Goal: Transaction & Acquisition: Purchase product/service

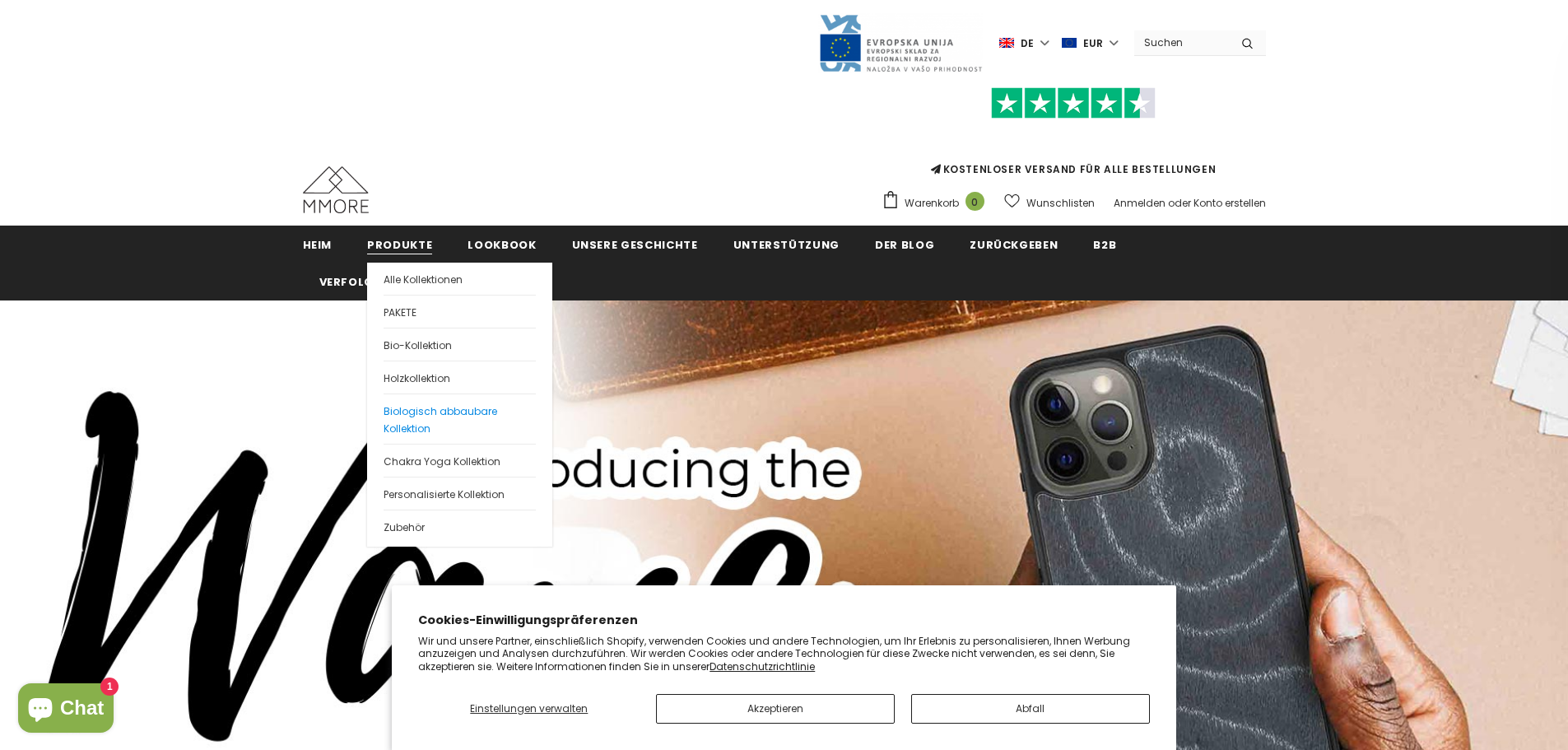
click at [411, 421] on link "Biologisch abbaubare Kollektion" at bounding box center [460, 418] width 152 height 50
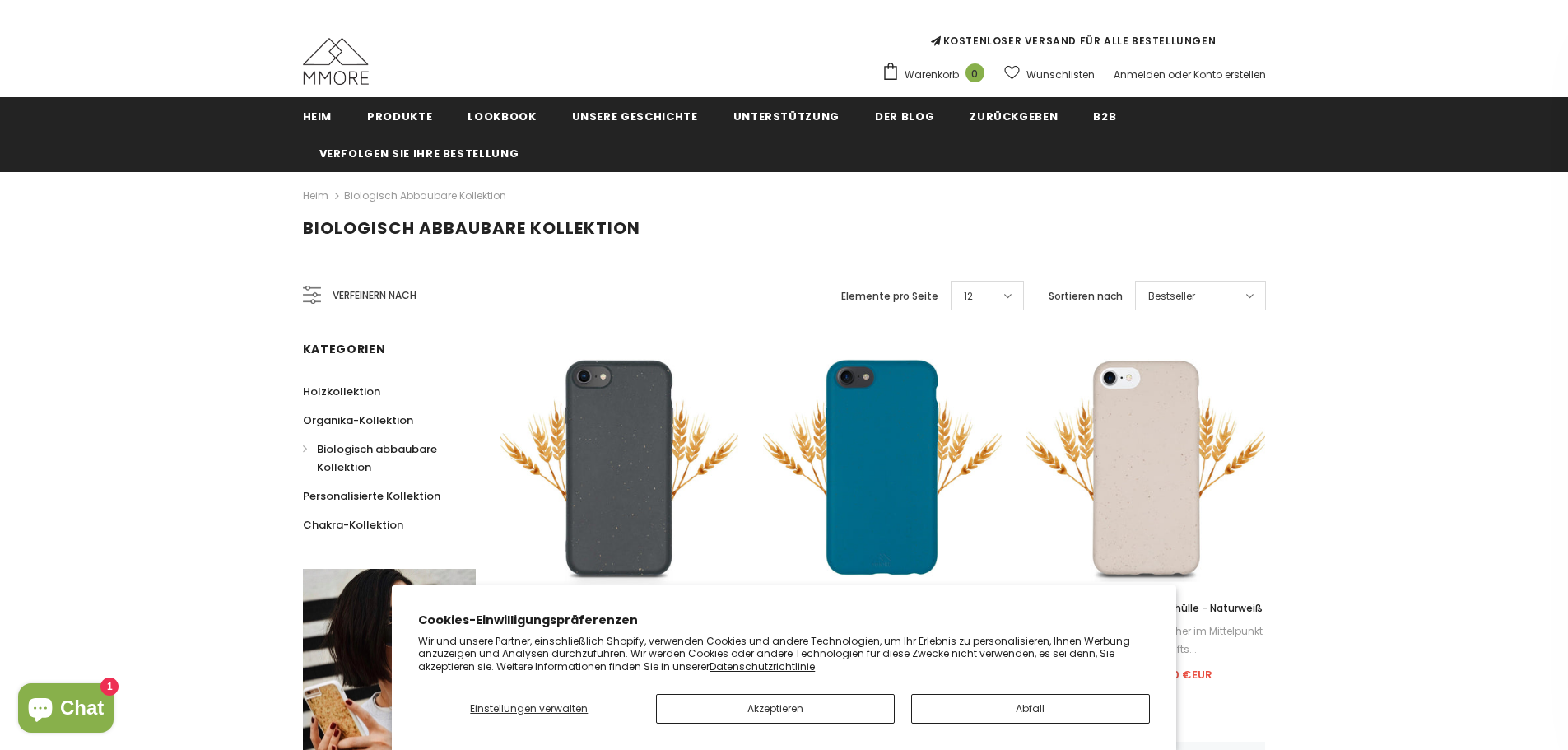
scroll to position [247, 0]
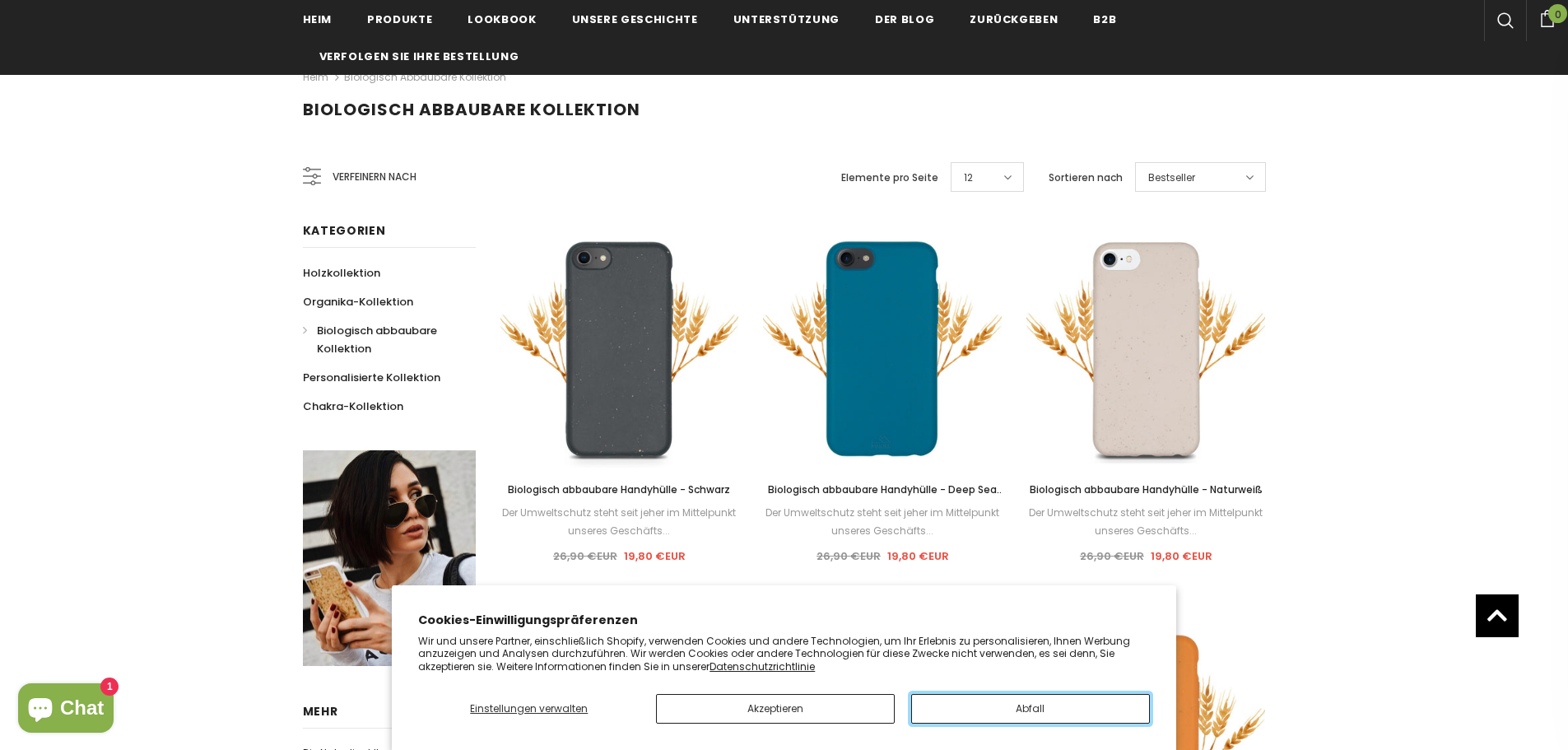
click at [978, 696] on button "Abfall" at bounding box center [1030, 709] width 239 height 30
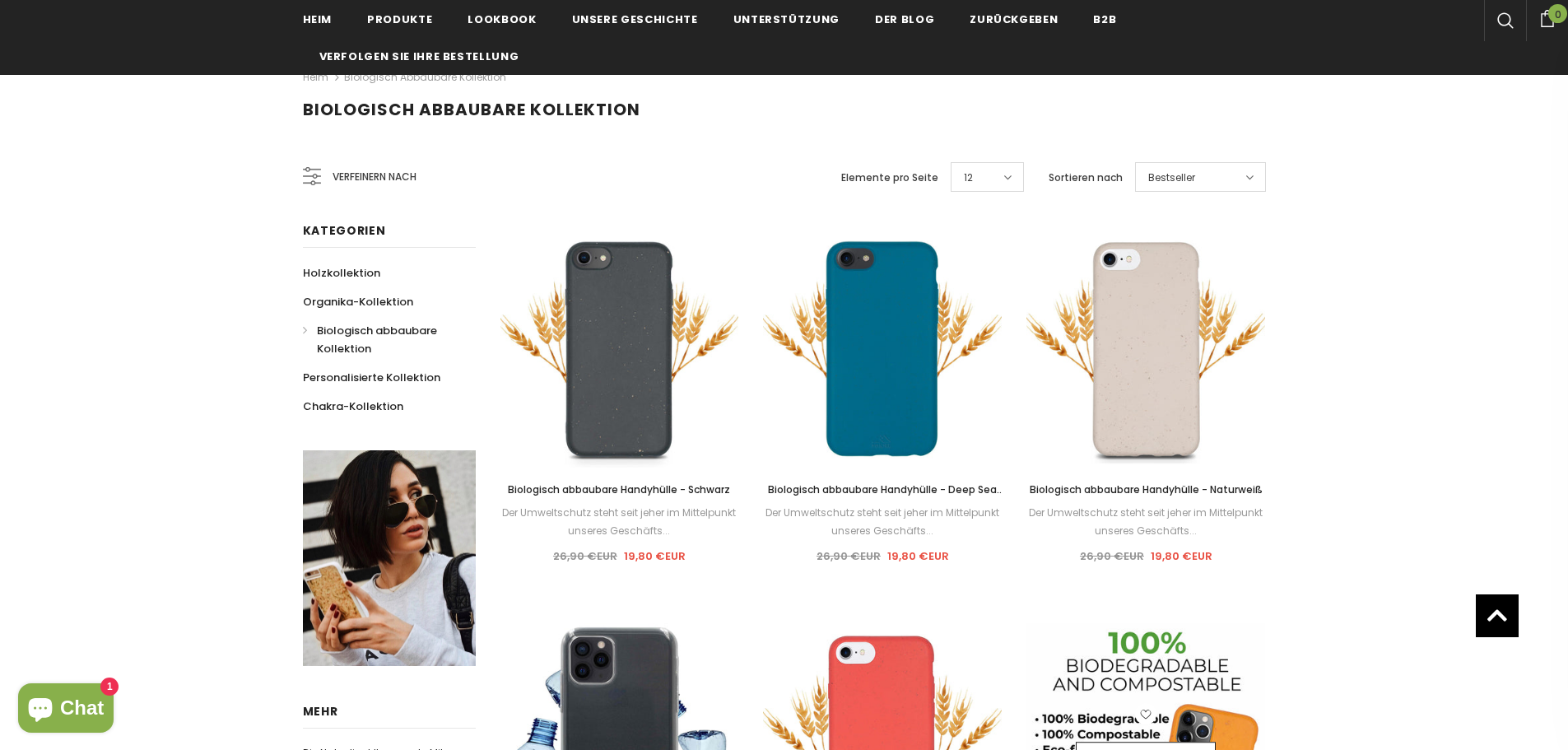
scroll to position [0, 0]
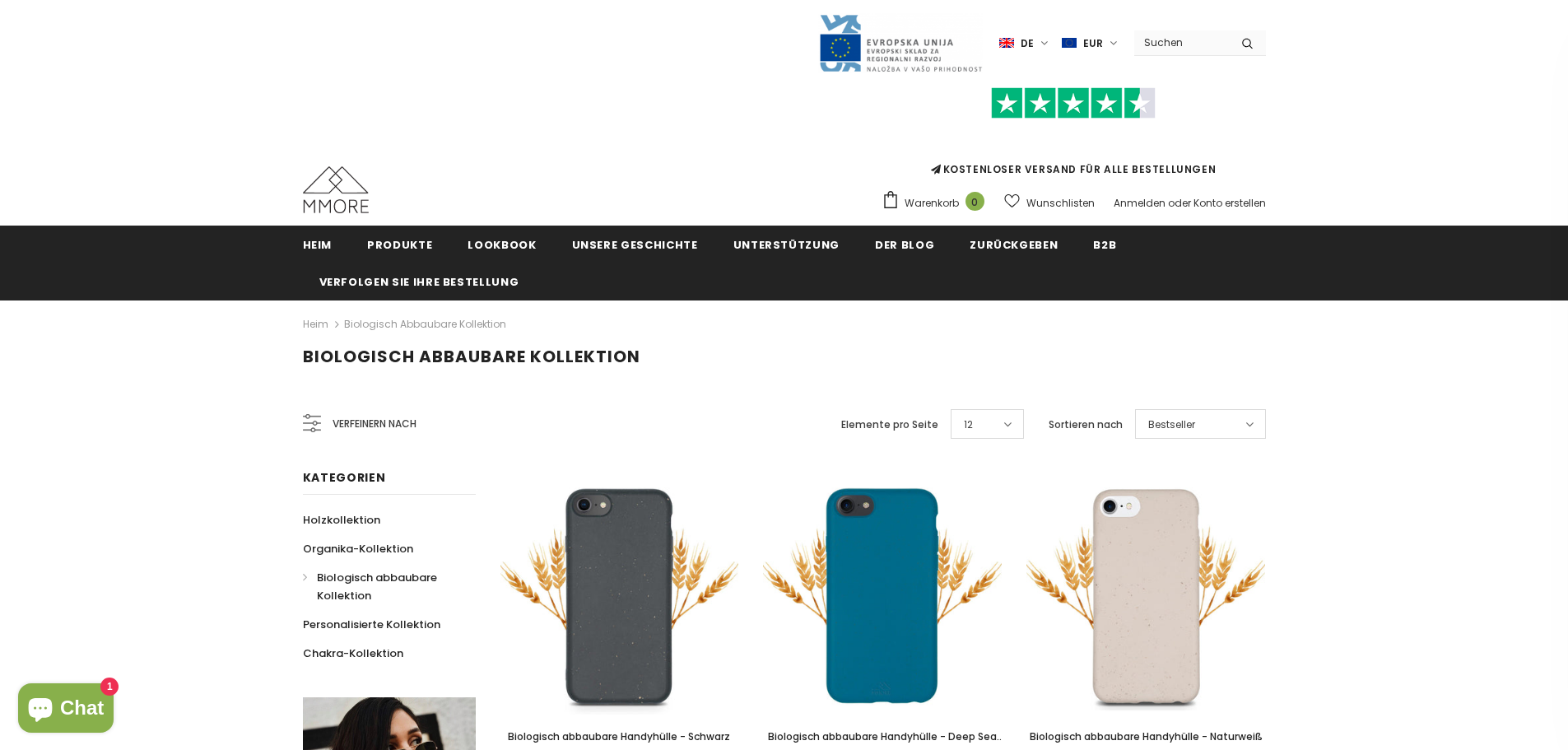
click at [1240, 422] on span at bounding box center [1246, 425] width 15 height 17
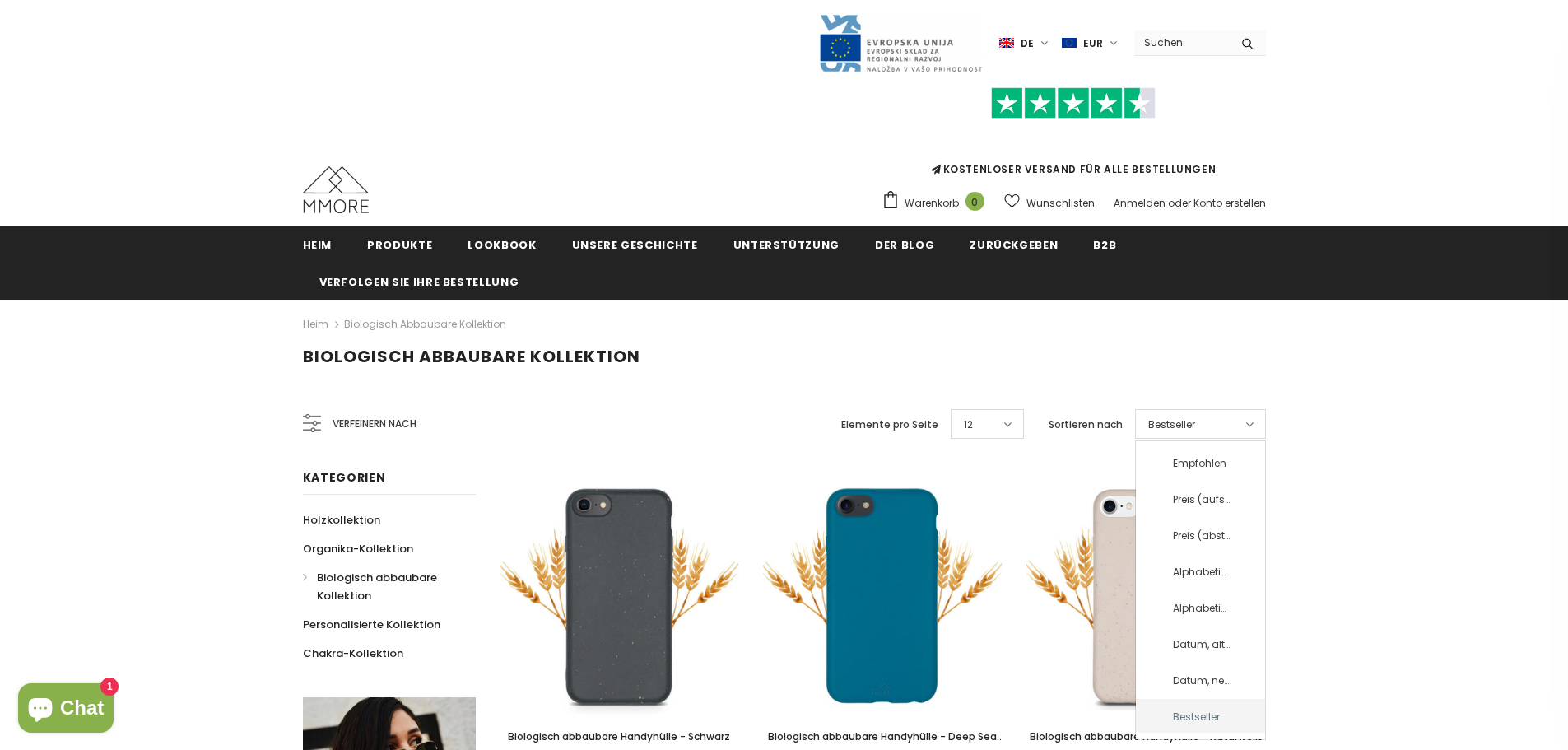
click at [1240, 422] on span at bounding box center [1246, 425] width 15 height 17
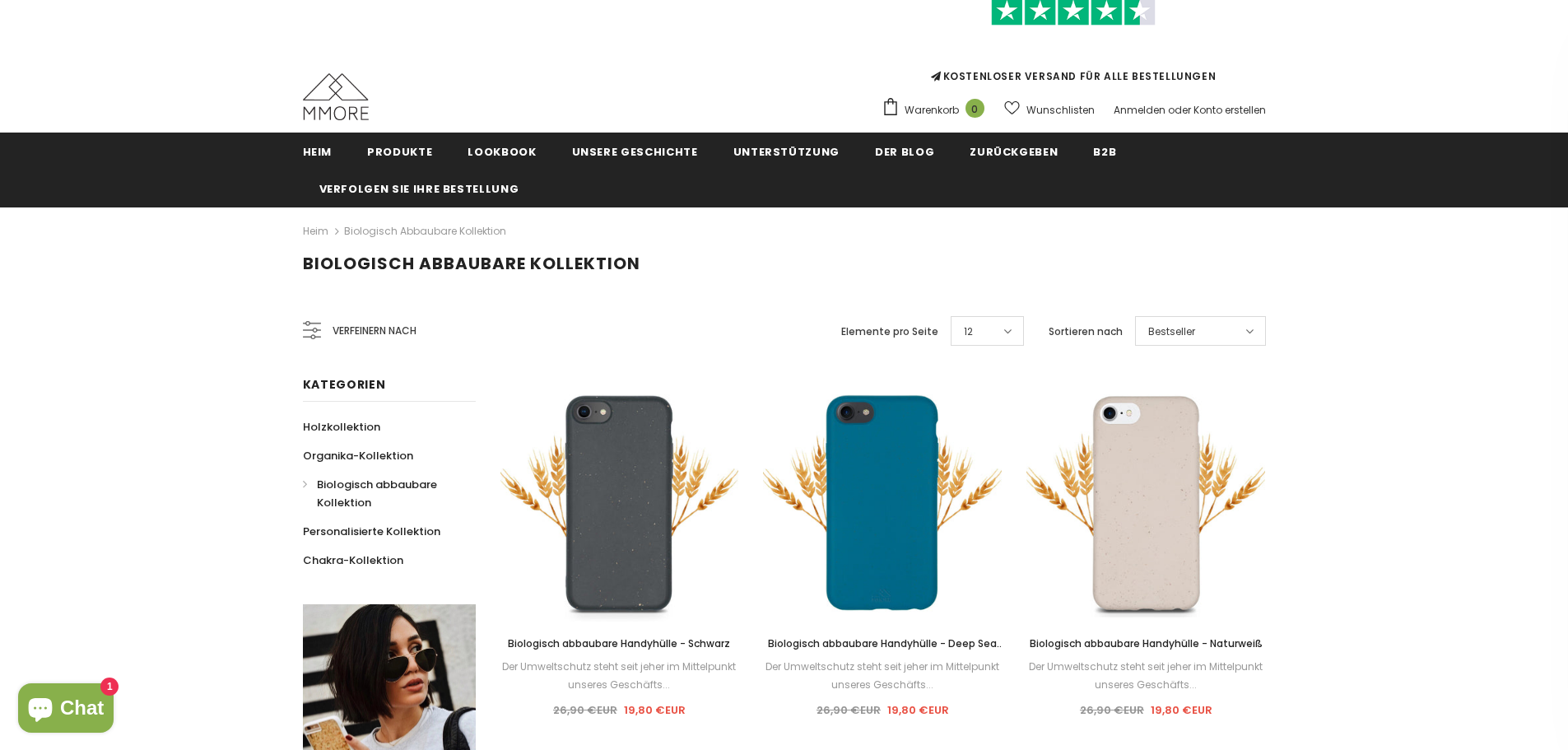
scroll to position [247, 0]
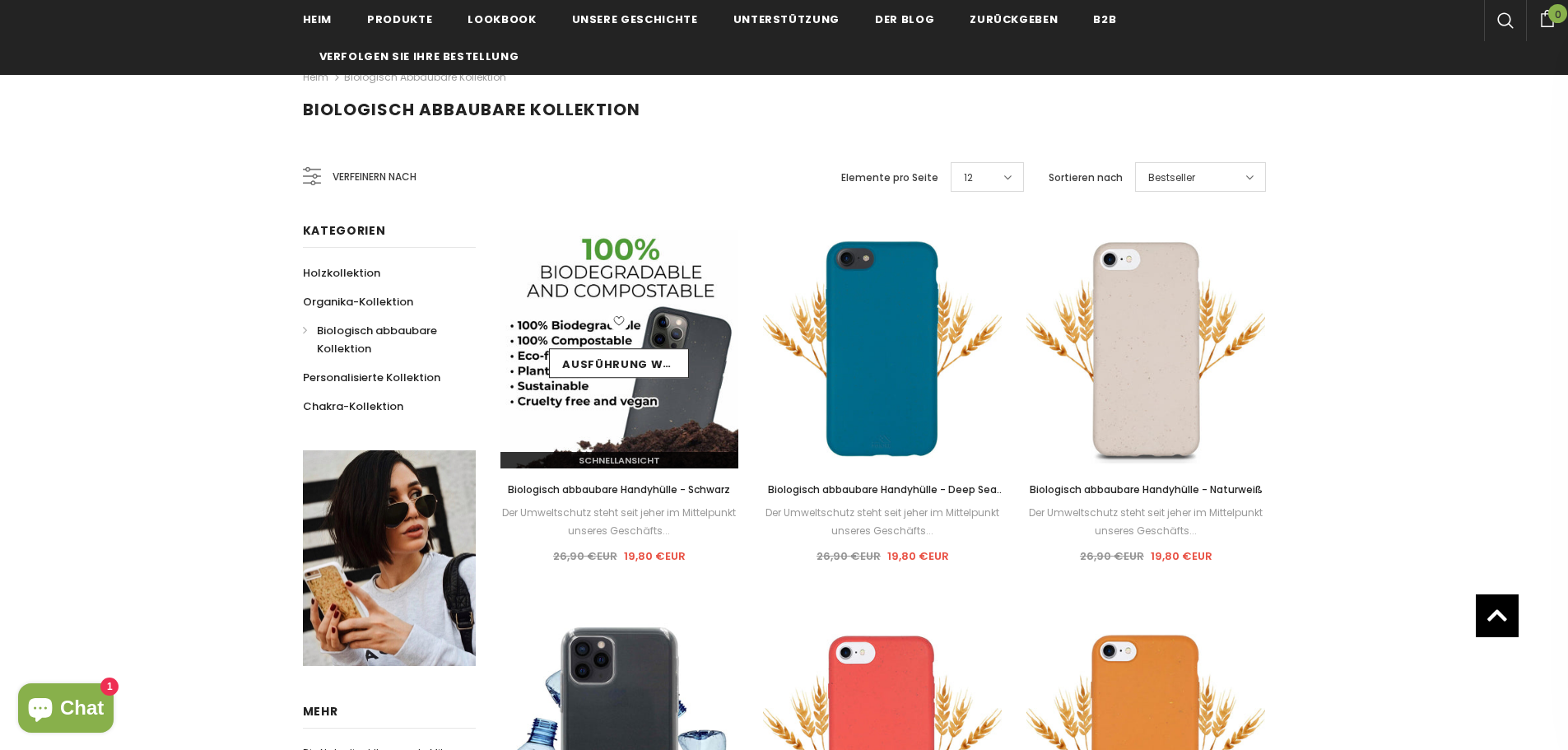
click at [659, 396] on img at bounding box center [619, 349] width 239 height 239
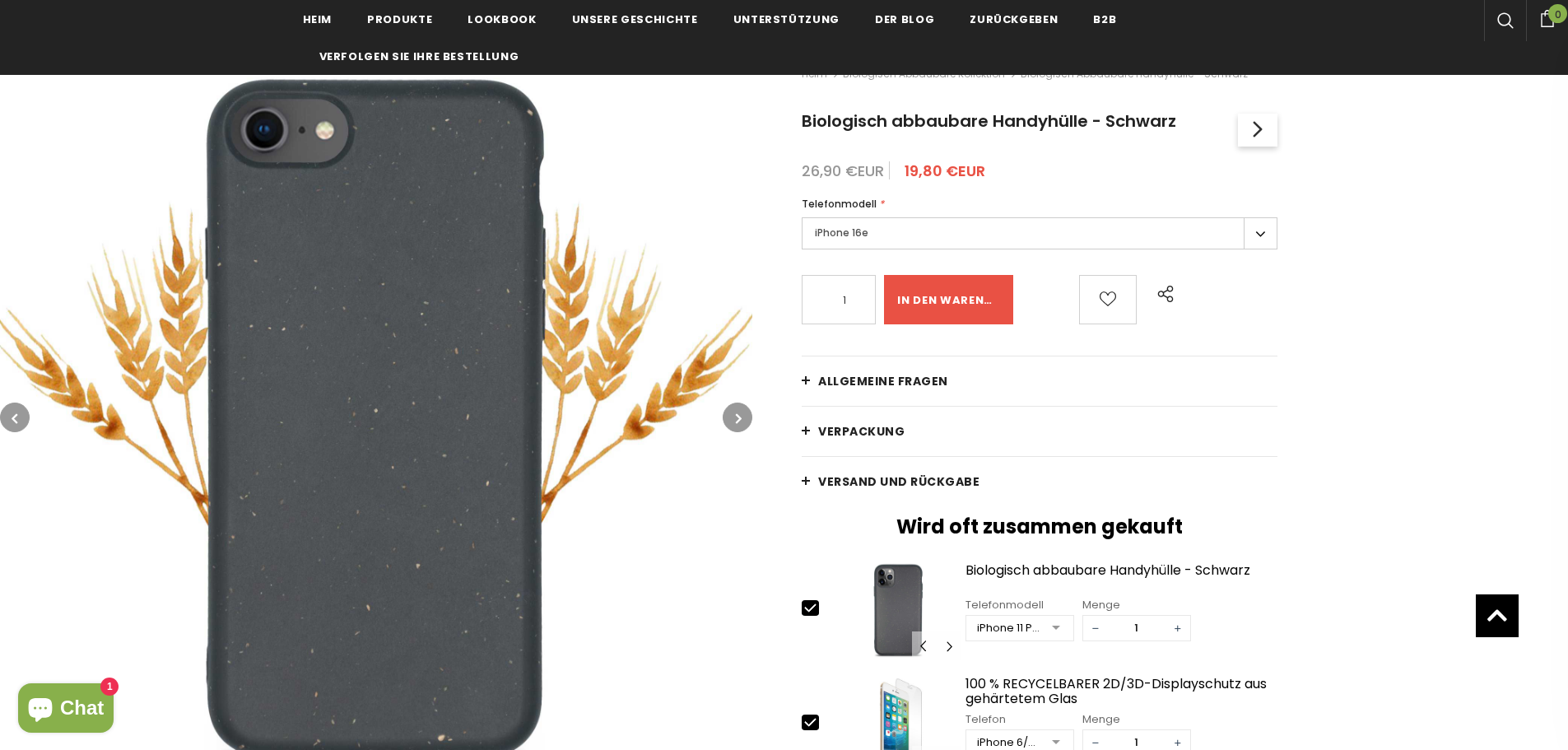
scroll to position [247, 0]
